Goal: Task Accomplishment & Management: Complete application form

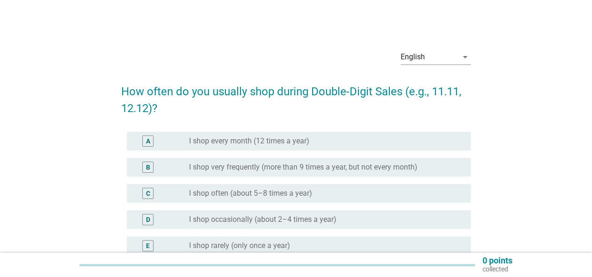
click at [244, 166] on label "I shop very frequently (more than 9 times a year, but not every month)" at bounding box center [303, 167] width 228 height 9
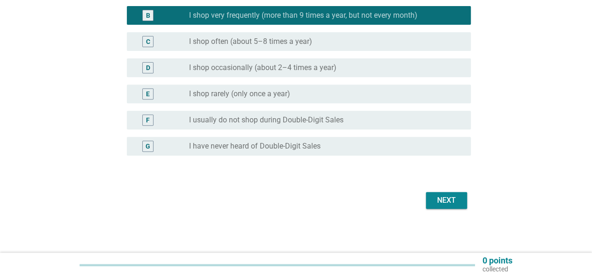
scroll to position [152, 0]
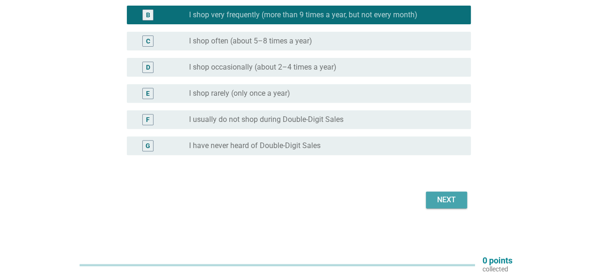
click at [455, 196] on div "Next" at bounding box center [446, 200] width 26 height 11
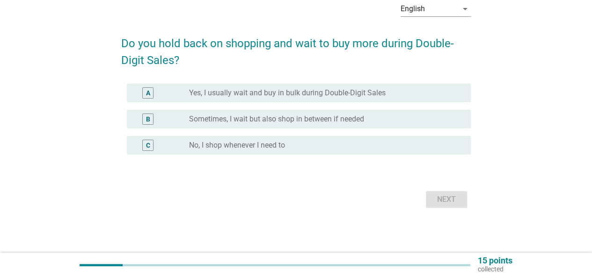
scroll to position [0, 0]
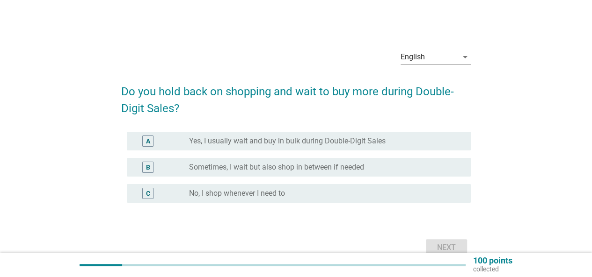
click at [326, 133] on div "A radio_button_unchecked Yes, I usually wait and buy in bulk during Double-Digi…" at bounding box center [299, 141] width 344 height 19
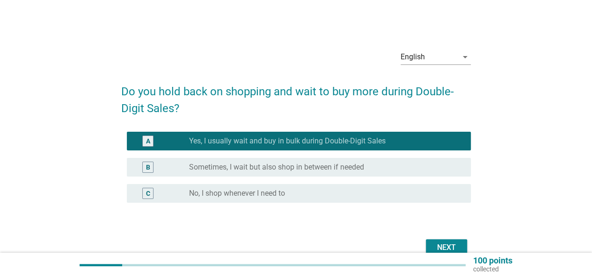
click at [443, 245] on div "Next" at bounding box center [446, 247] width 26 height 11
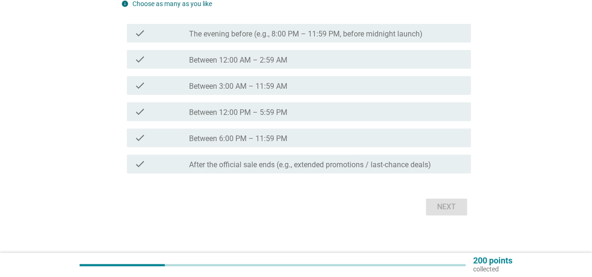
scroll to position [109, 0]
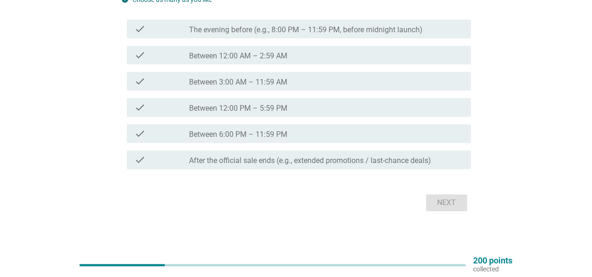
click at [145, 79] on div "check" at bounding box center [161, 81] width 55 height 11
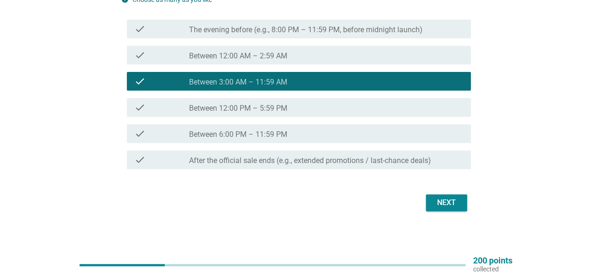
click at [182, 108] on div "check" at bounding box center [161, 107] width 55 height 11
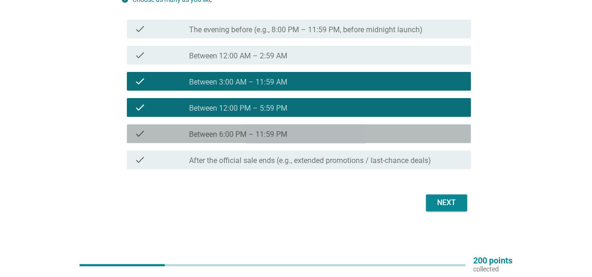
click at [215, 134] on label "Between 6:00 PM – 11:59 PM" at bounding box center [238, 134] width 98 height 9
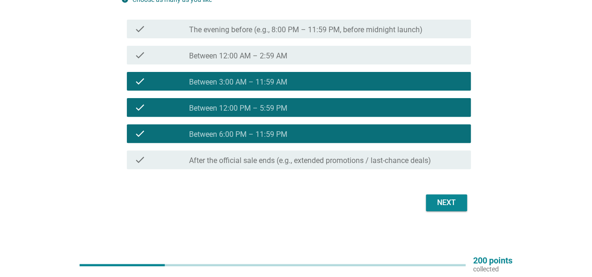
click at [215, 155] on div "check_box_outline_blank After the official sale ends (e.g., extended promotions…" at bounding box center [326, 159] width 274 height 11
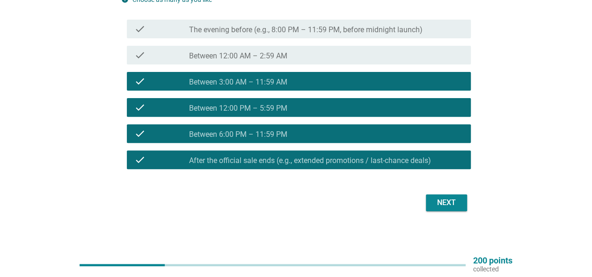
click at [438, 198] on div "Next" at bounding box center [446, 202] width 26 height 11
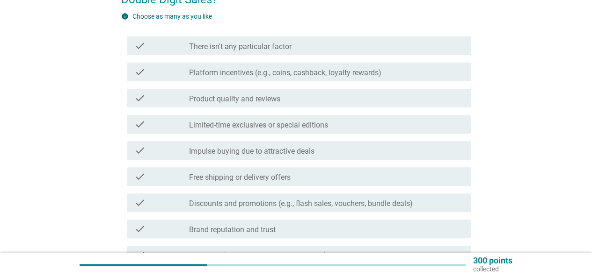
click at [277, 129] on label "Limited-time exclusives or special editions" at bounding box center [258, 125] width 139 height 9
click at [266, 69] on label "Platform incentives (e.g., coins, cashback, loyalty rewards)" at bounding box center [285, 72] width 192 height 9
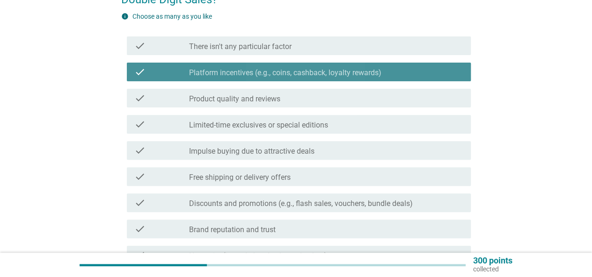
click at [266, 69] on label "Platform incentives (e.g., coins, cashback, loyalty rewards)" at bounding box center [285, 72] width 192 height 9
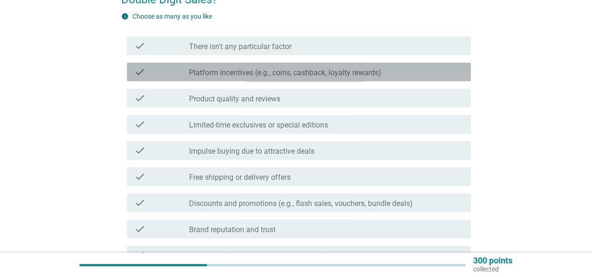
click at [142, 64] on div "check check_box_outline_blank Platform incentives (e.g., coins, cashback, loyal…" at bounding box center [299, 72] width 344 height 19
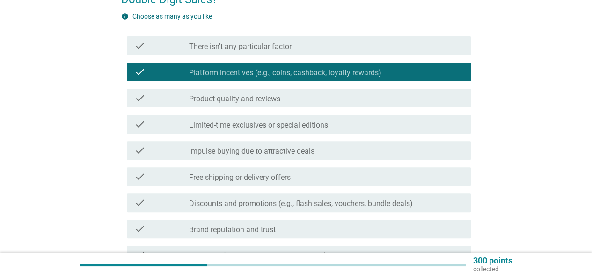
click at [162, 121] on div "check" at bounding box center [161, 124] width 55 height 11
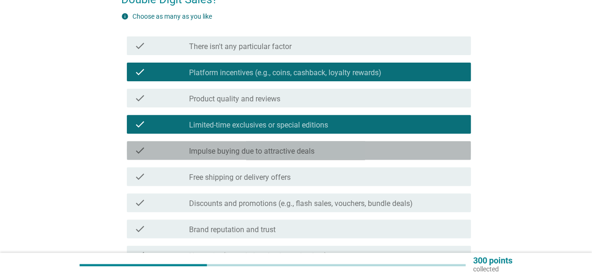
click at [159, 148] on div "check" at bounding box center [161, 150] width 55 height 11
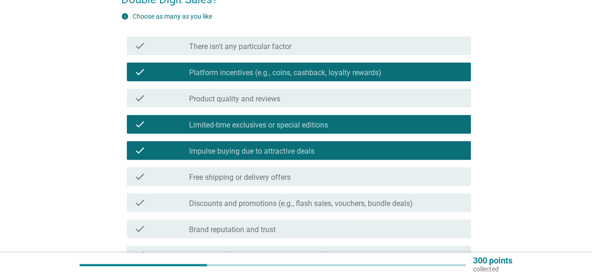
click at [167, 178] on div "check" at bounding box center [161, 176] width 55 height 11
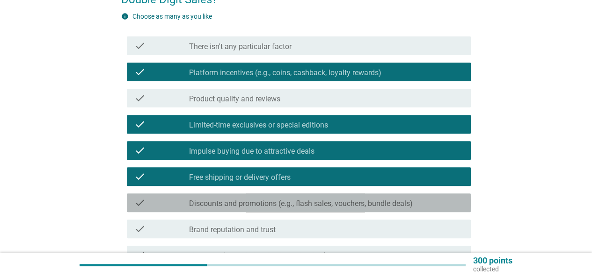
click at [171, 211] on div "check check_box_outline_blank Discounts and promotions (e.g., flash sales, vouc…" at bounding box center [299, 203] width 344 height 19
click at [168, 199] on div "check" at bounding box center [161, 202] width 55 height 11
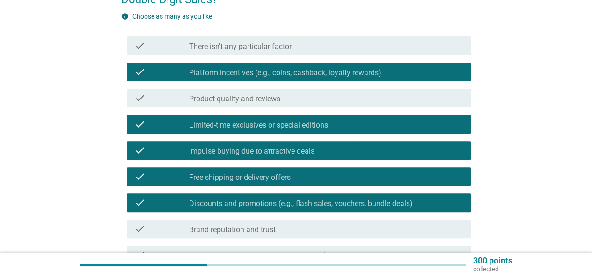
scroll to position [218, 0]
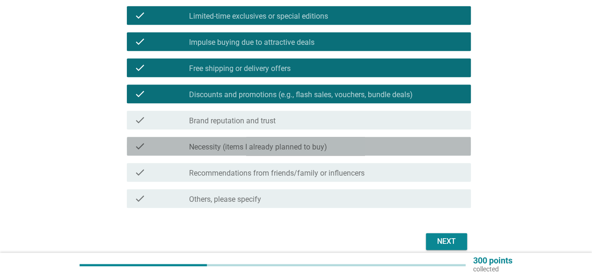
click at [282, 148] on label "Necessity (items I already planned to buy)" at bounding box center [258, 147] width 138 height 9
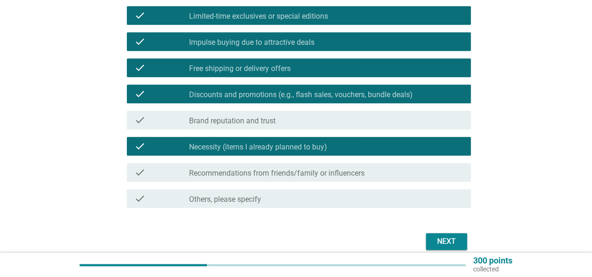
click at [450, 244] on div "Next" at bounding box center [446, 241] width 26 height 11
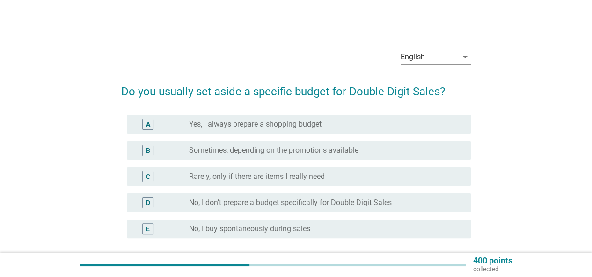
click at [222, 203] on label "No, I don’t prepare a budget specifically for Double Digit Sales" at bounding box center [290, 202] width 202 height 9
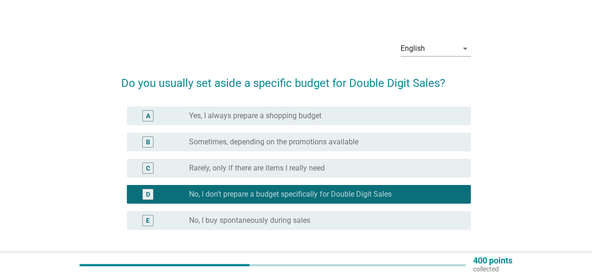
scroll to position [83, 0]
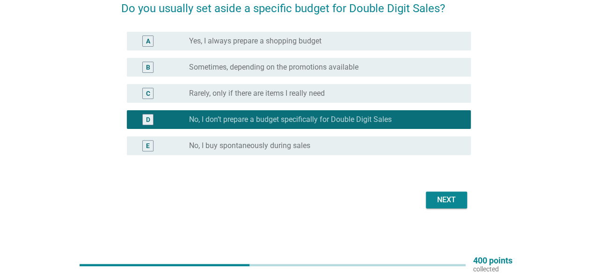
click at [449, 217] on div "English arrow_drop_down Do you usually set aside a specific budget for Double D…" at bounding box center [296, 84] width 364 height 267
click at [443, 198] on div "Next" at bounding box center [446, 200] width 26 height 11
click at [443, 198] on div "Next" at bounding box center [295, 200] width 349 height 22
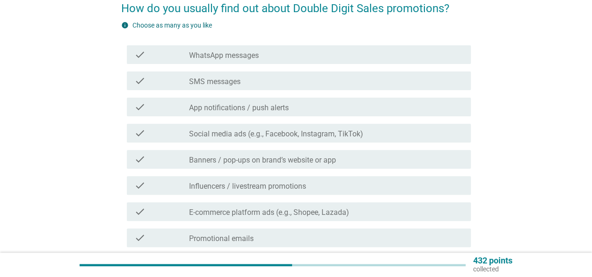
scroll to position [0, 0]
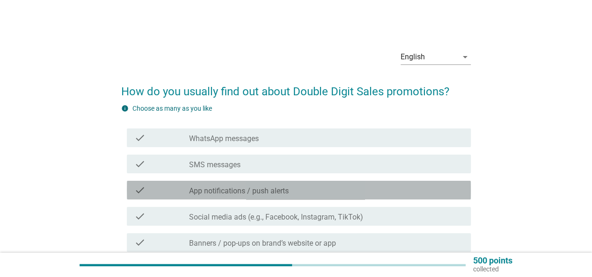
click at [299, 198] on div "check check_box_outline_blank App notifications / push alerts" at bounding box center [299, 190] width 344 height 19
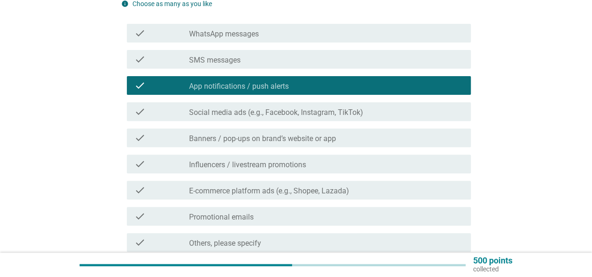
scroll to position [109, 0]
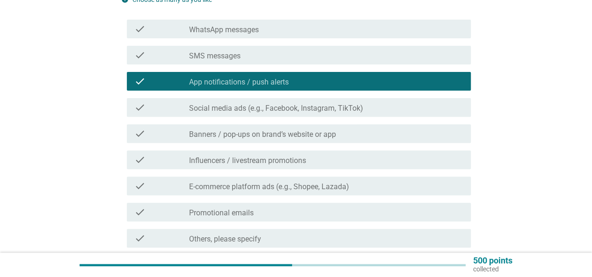
click at [296, 130] on label "Banners / pop-ups on brand’s website or app" at bounding box center [262, 134] width 147 height 9
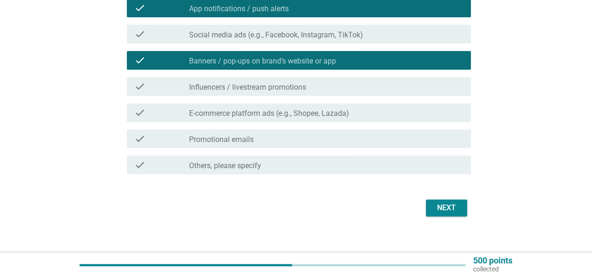
scroll to position [191, 0]
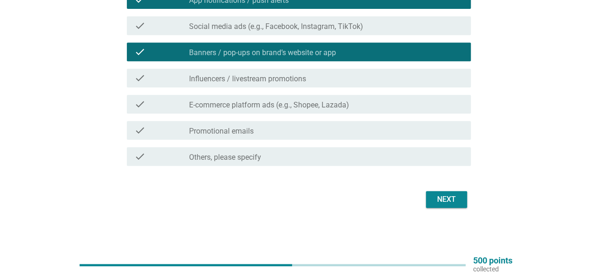
click at [441, 196] on div "Next" at bounding box center [446, 199] width 26 height 11
click at [441, 196] on div "Next" at bounding box center [295, 199] width 349 height 22
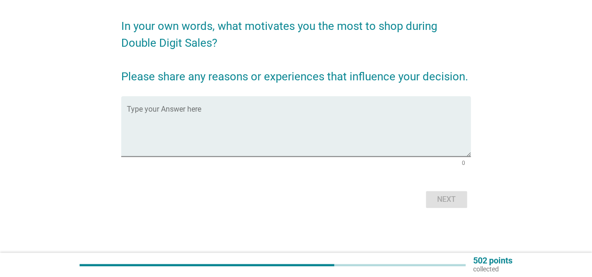
scroll to position [0, 0]
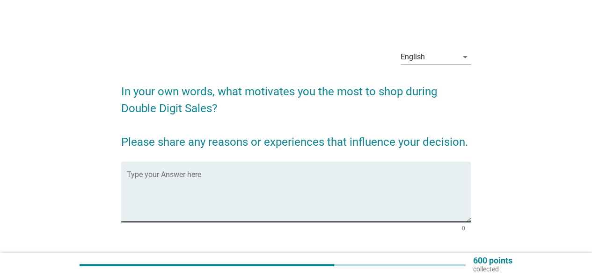
click at [147, 176] on textarea "Type your Answer here" at bounding box center [299, 197] width 344 height 49
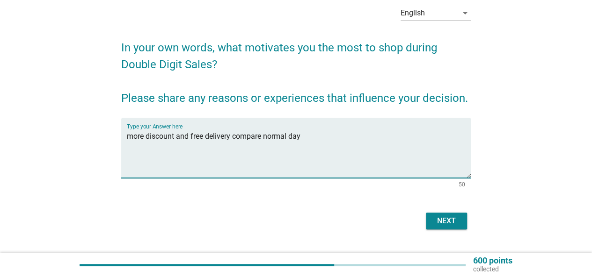
scroll to position [65, 0]
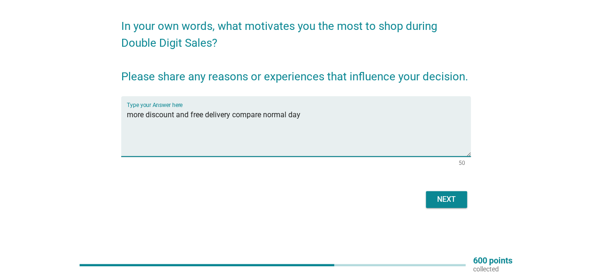
type textarea "more discount and free delivery compare normal day"
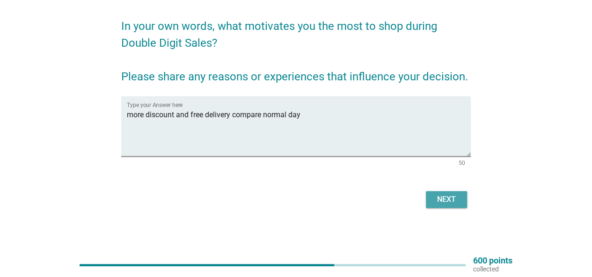
click at [443, 196] on div "Next" at bounding box center [446, 199] width 26 height 11
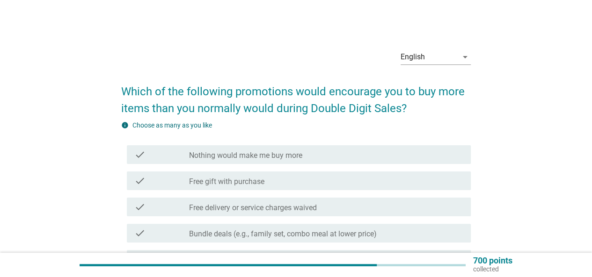
click at [267, 184] on div "check_box_outline_blank Free gift with purchase" at bounding box center [326, 180] width 274 height 11
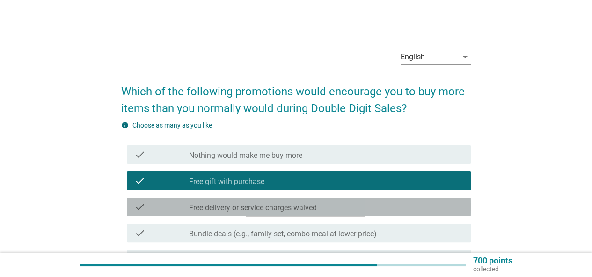
click at [267, 205] on label "Free delivery or service charges waived" at bounding box center [253, 207] width 128 height 9
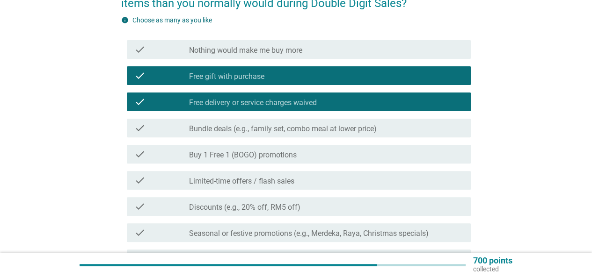
scroll to position [109, 0]
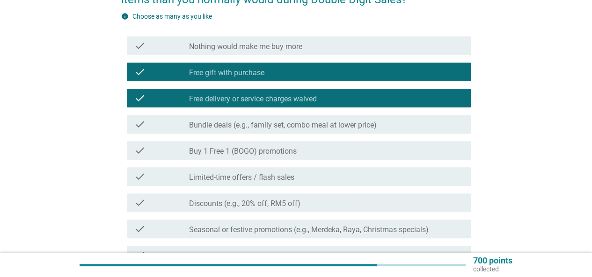
click at [337, 125] on label "Bundle deals (e.g., family set, combo meal at lower price)" at bounding box center [283, 125] width 188 height 9
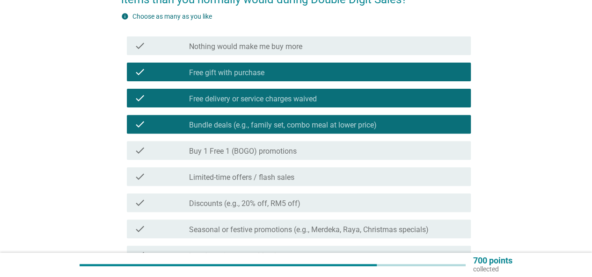
click at [315, 144] on div "check check_box_outline_blank Buy 1 Free 1 (BOGO) promotions" at bounding box center [299, 150] width 344 height 19
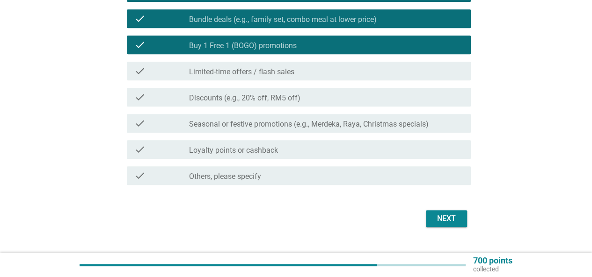
scroll to position [218, 0]
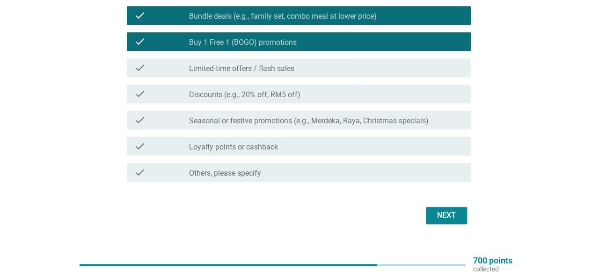
click at [296, 101] on div "check check_box_outline_blank Discounts (e.g., 20% off, RM5 off)" at bounding box center [299, 94] width 344 height 19
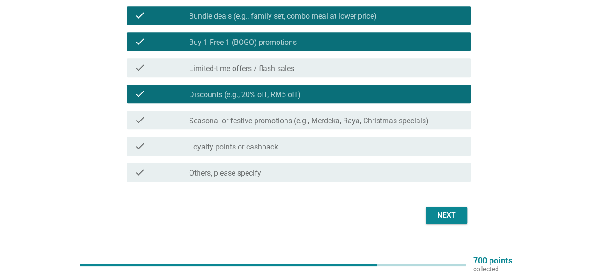
click at [432, 217] on button "Next" at bounding box center [446, 215] width 41 height 17
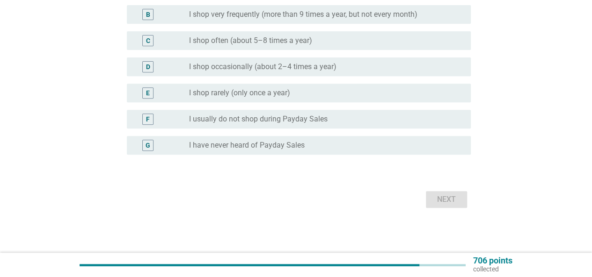
scroll to position [0, 0]
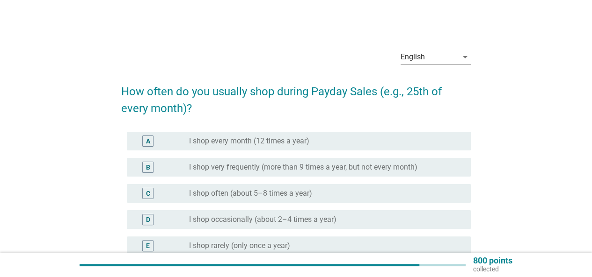
click at [252, 143] on label "I shop every month (12 times a year)" at bounding box center [249, 141] width 120 height 9
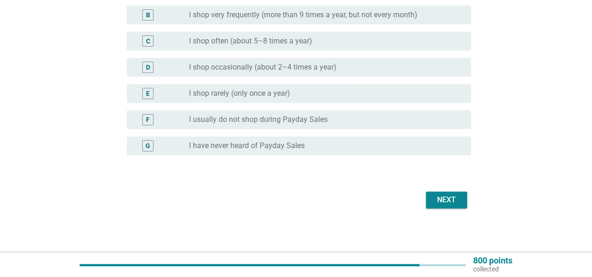
scroll to position [152, 0]
click at [458, 200] on div "Next" at bounding box center [446, 200] width 26 height 11
